Goal: Transaction & Acquisition: Purchase product/service

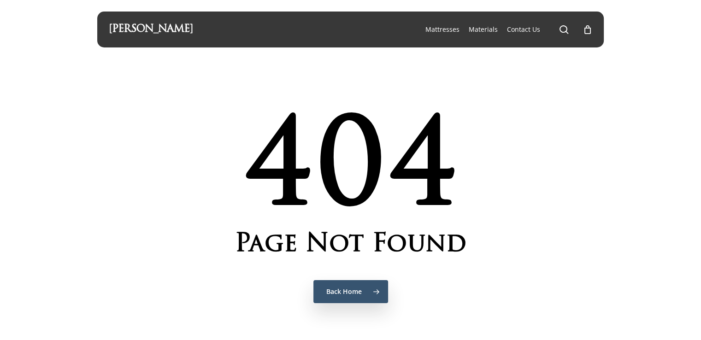
click at [349, 292] on span "Back Home" at bounding box center [343, 291] width 35 height 9
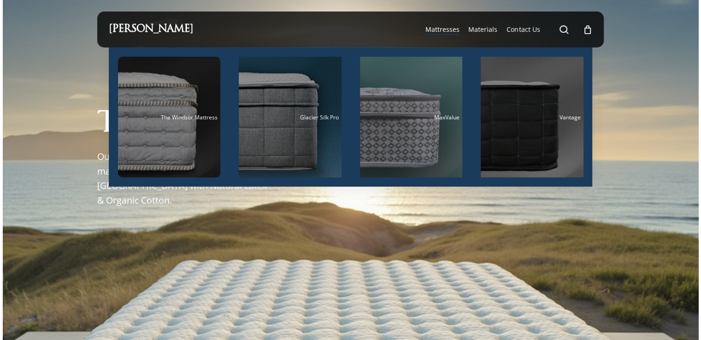
click at [454, 30] on span "Mattresses" at bounding box center [442, 29] width 34 height 9
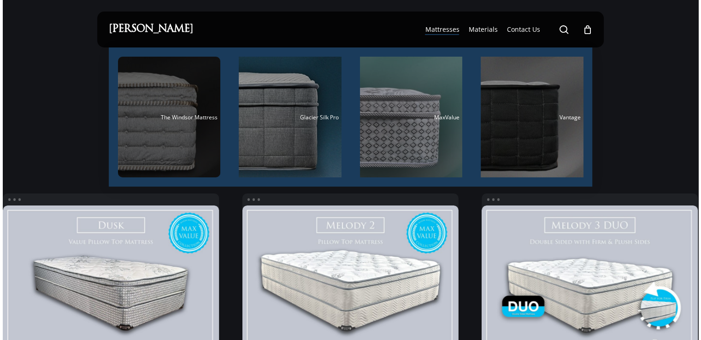
click at [169, 120] on span "The Windsor Mattress" at bounding box center [189, 117] width 57 height 8
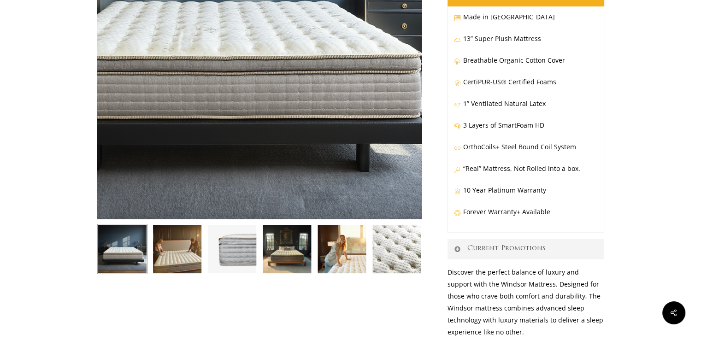
scroll to position [184, 0]
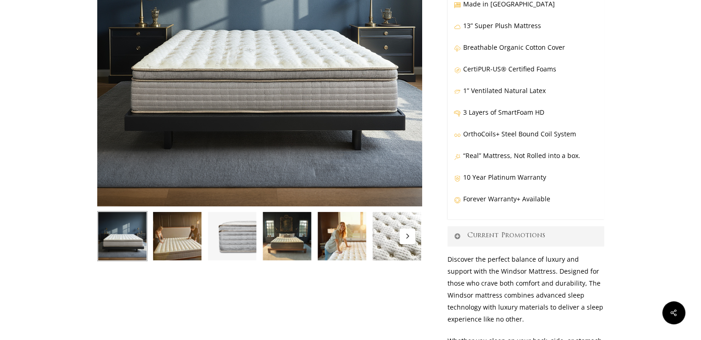
click at [345, 243] on img at bounding box center [341, 236] width 50 height 50
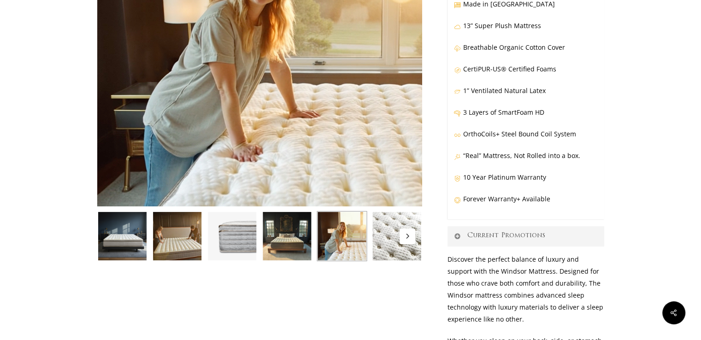
click at [280, 238] on img at bounding box center [287, 236] width 50 height 50
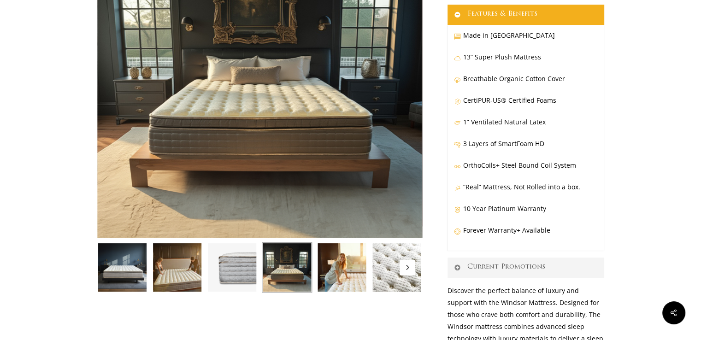
scroll to position [92, 0]
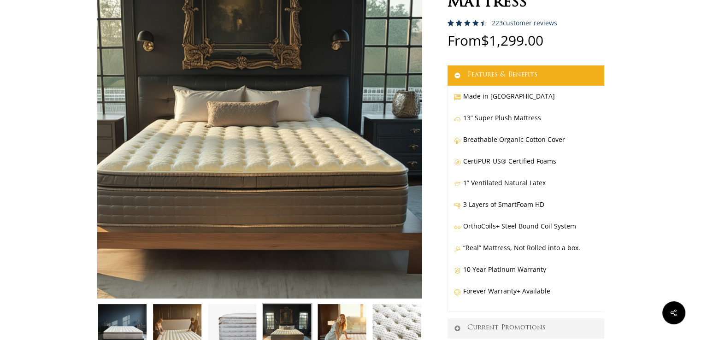
click at [286, 190] on img at bounding box center [248, 113] width 461 height 461
